Goal: Transaction & Acquisition: Purchase product/service

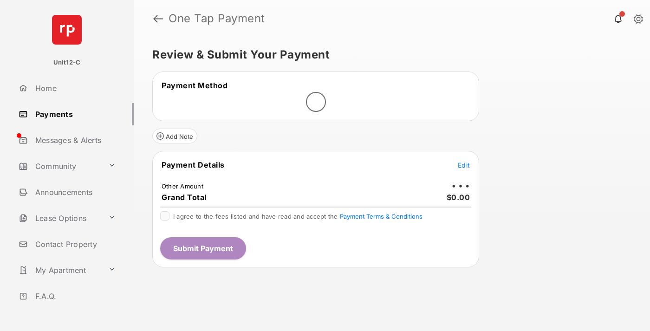
click at [463, 165] on span "Edit" at bounding box center [463, 165] width 12 height 8
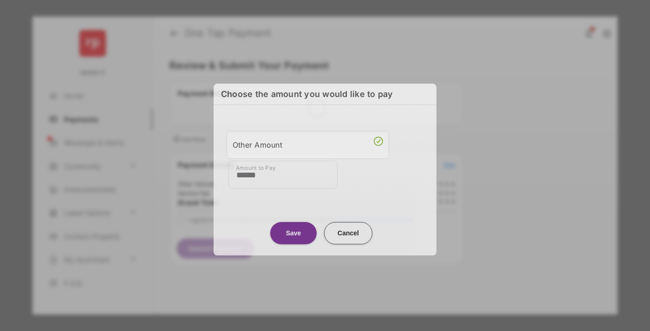
type input "******"
click at [293, 232] on button "Save" at bounding box center [293, 233] width 46 height 22
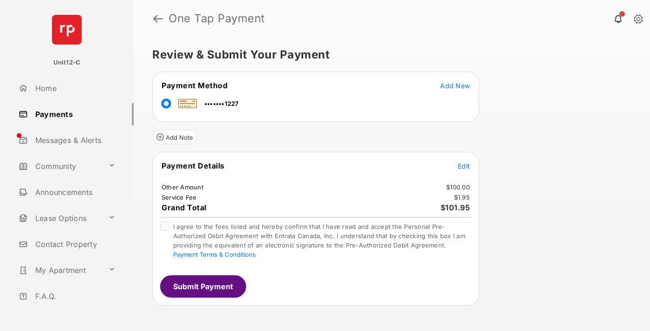
click at [463, 166] on span "Edit" at bounding box center [463, 166] width 12 height 8
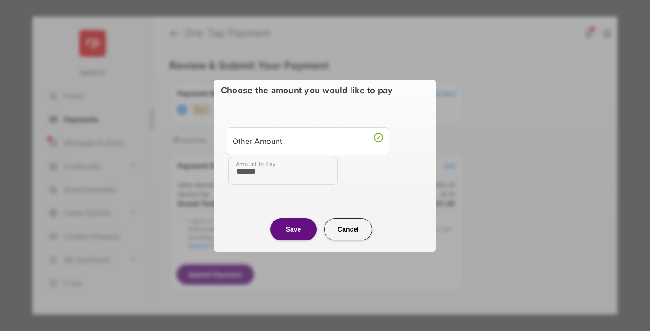
click at [293, 229] on button "Save" at bounding box center [293, 229] width 46 height 22
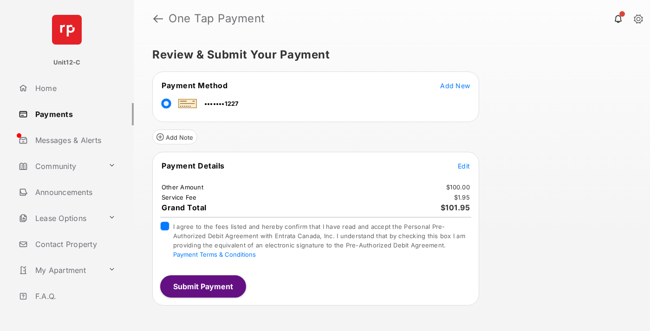
click at [202, 286] on button "Submit Payment" at bounding box center [203, 286] width 86 height 22
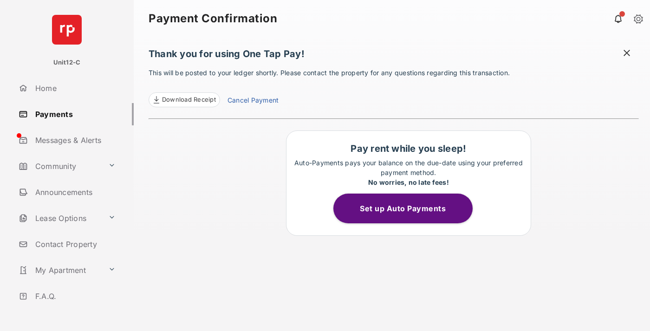
click at [626, 54] on span at bounding box center [626, 54] width 9 height 12
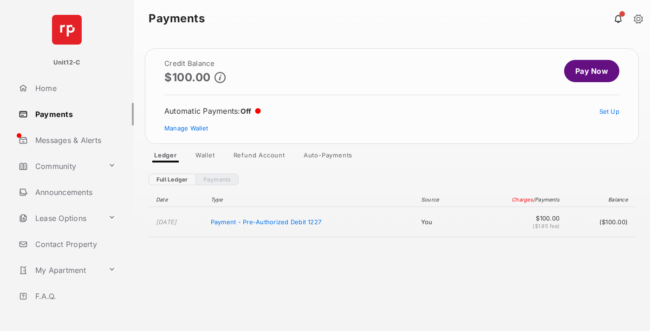
click at [186, 128] on link "Manage Wallet" at bounding box center [186, 127] width 44 height 7
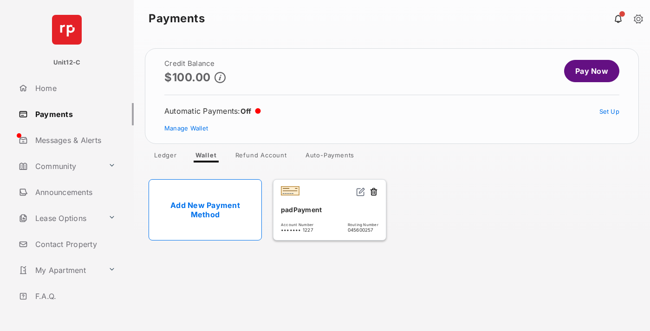
click at [373, 192] on button at bounding box center [373, 192] width 9 height 11
